Goal: Task Accomplishment & Management: Manage account settings

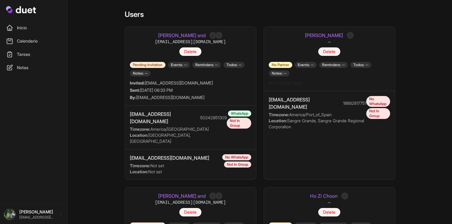
click at [197, 35] on link "Mario Subuyuj and" at bounding box center [181, 35] width 47 height 7
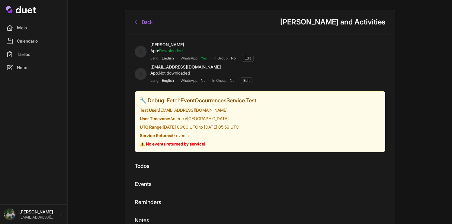
click at [166, 69] on div "[EMAIL_ADDRESS][DOMAIN_NAME]" at bounding box center [201, 67] width 102 height 6
copy div "[EMAIL_ADDRESS][DOMAIN_NAME]"
click at [144, 23] on link "Back" at bounding box center [144, 21] width 18 height 7
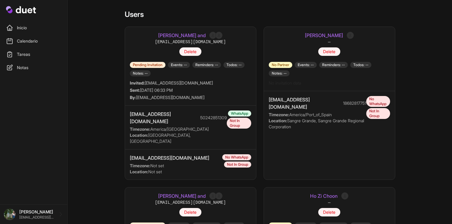
click at [180, 37] on link "[PERSON_NAME] and" at bounding box center [181, 35] width 47 height 7
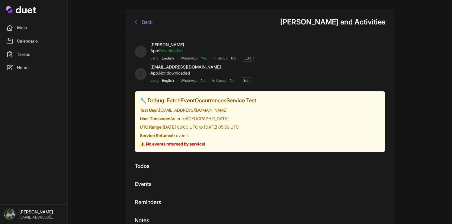
click at [252, 60] on link "Edit" at bounding box center [248, 58] width 12 height 7
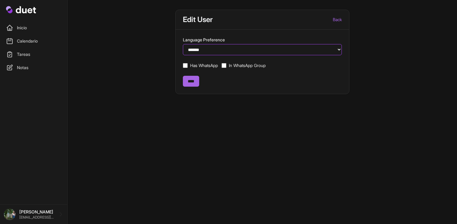
click at [251, 52] on select "******* *******" at bounding box center [262, 49] width 159 height 11
select select "**"
click at [183, 44] on select "******* *******" at bounding box center [262, 49] width 159 height 11
click at [35, 25] on link "Inicio" at bounding box center [34, 28] width 60 height 12
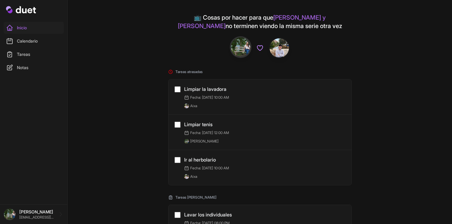
click at [35, 25] on link "Inicio" at bounding box center [34, 28] width 60 height 12
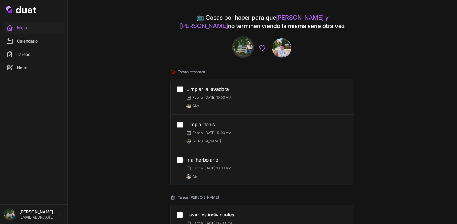
select select "**"
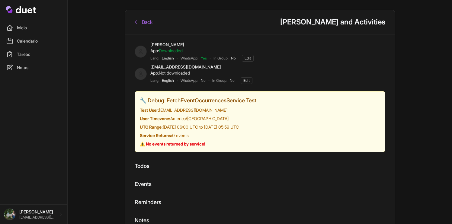
click at [146, 25] on link "Back" at bounding box center [144, 21] width 18 height 7
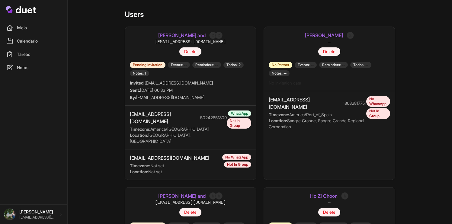
click at [173, 32] on link "Mario Subuyuj and" at bounding box center [181, 35] width 47 height 7
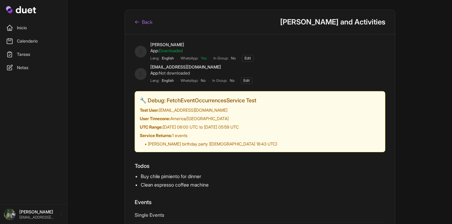
click at [160, 43] on div "[PERSON_NAME]" at bounding box center [201, 45] width 103 height 6
click at [147, 22] on link "Back" at bounding box center [144, 21] width 18 height 7
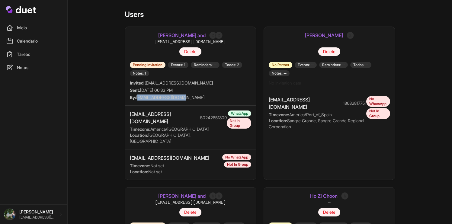
drag, startPoint x: 138, startPoint y: 98, endPoint x: 197, endPoint y: 99, distance: 58.6
click at [197, 99] on div "By: mario79gs@gmail.com" at bounding box center [190, 98] width 121 height 6
copy div "[EMAIL_ADDRESS][DOMAIN_NAME]"
click at [195, 33] on link "Mario Subuyuj and" at bounding box center [181, 35] width 47 height 7
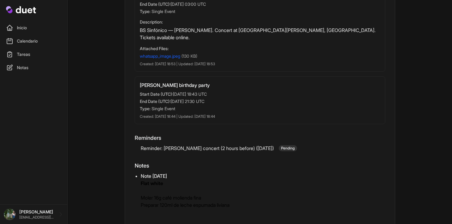
scroll to position [264, 0]
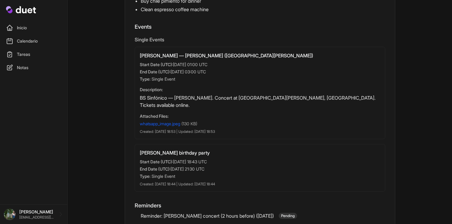
scroll to position [194, 0]
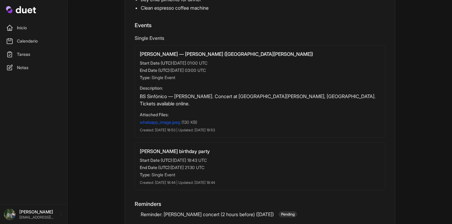
click at [179, 124] on link "whatsapp_image.jpeg" at bounding box center [160, 122] width 40 height 5
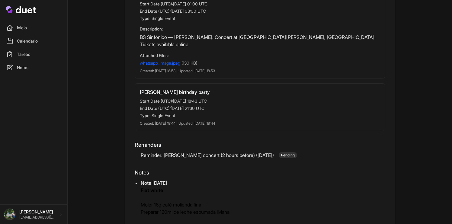
scroll to position [264, 0]
